Goal: Task Accomplishment & Management: Manage account settings

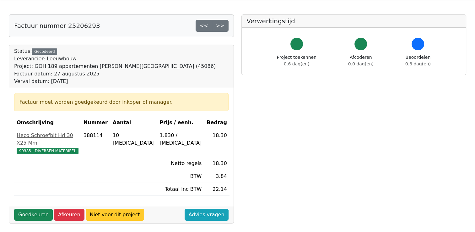
scroll to position [31, 0]
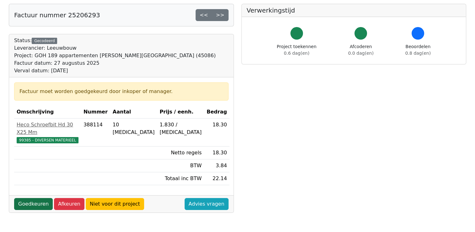
click at [40, 198] on link "Goedkeuren" at bounding box center [33, 204] width 39 height 12
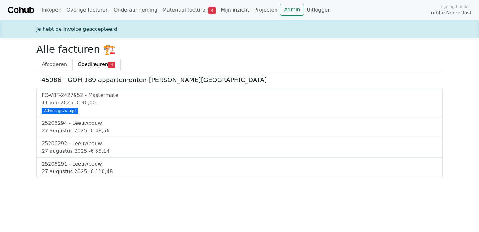
click at [67, 169] on div "27 augustus 2025 - € 110,48" at bounding box center [240, 172] width 396 height 8
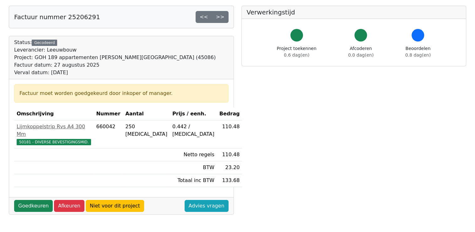
scroll to position [63, 0]
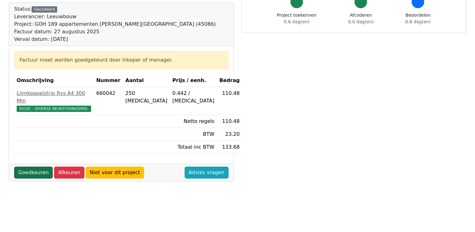
click at [30, 166] on link "Goedkeuren" at bounding box center [33, 172] width 39 height 12
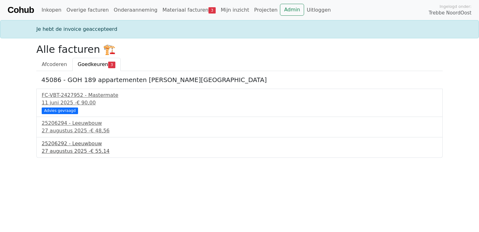
click at [68, 151] on div "27 augustus 2025 - € 55,14" at bounding box center [240, 151] width 396 height 8
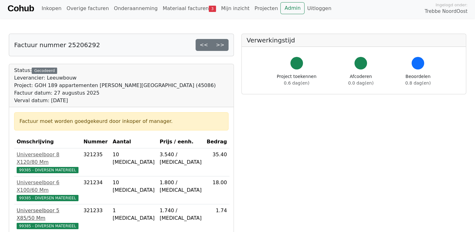
scroll to position [63, 0]
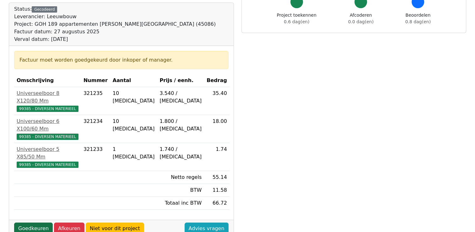
click at [29, 222] on link "Goedkeuren" at bounding box center [33, 228] width 39 height 12
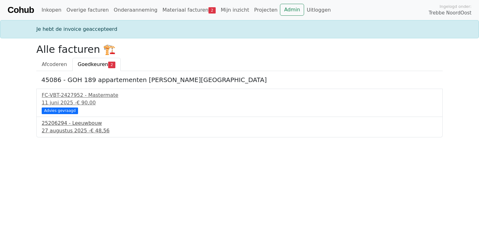
click at [58, 127] on div "[DATE] - € 48,56" at bounding box center [240, 131] width 396 height 8
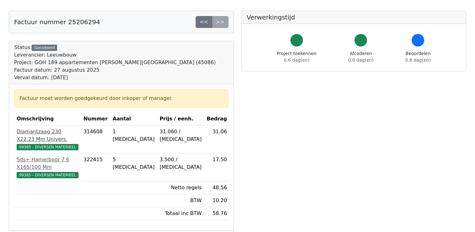
scroll to position [63, 0]
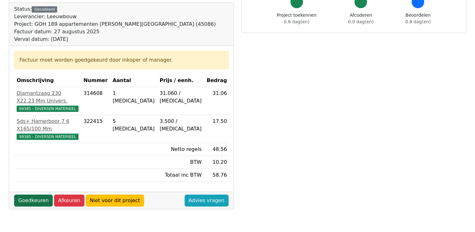
click at [30, 194] on link "Goedkeuren" at bounding box center [33, 200] width 39 height 12
